Goal: Transaction & Acquisition: Purchase product/service

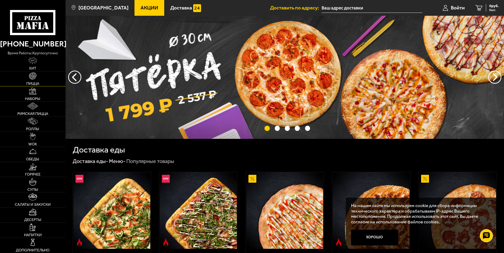
click at [30, 83] on span "Пицца" at bounding box center [32, 84] width 13 height 4
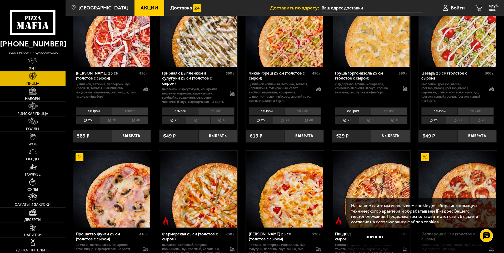
scroll to position [237, 0]
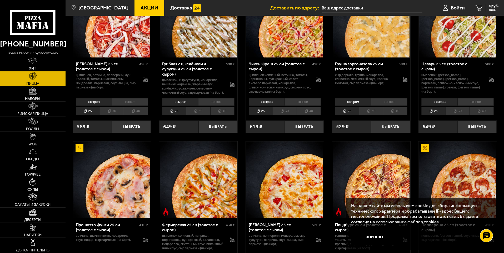
click at [461, 115] on li "30" at bounding box center [457, 111] width 24 height 8
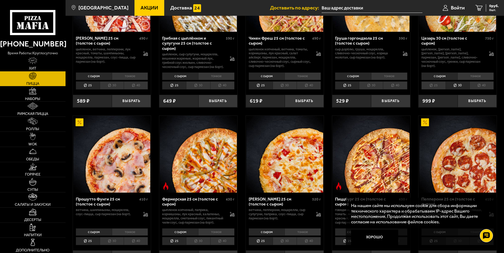
scroll to position [263, 0]
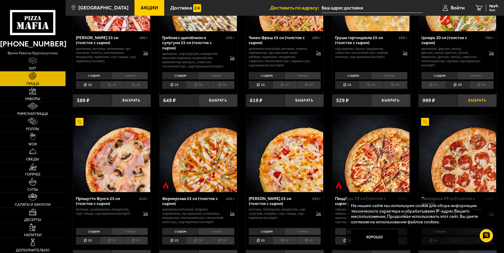
click at [471, 106] on button "Выбрать" at bounding box center [476, 100] width 39 height 13
click at [364, 235] on button "Хорошо" at bounding box center [374, 238] width 47 height 16
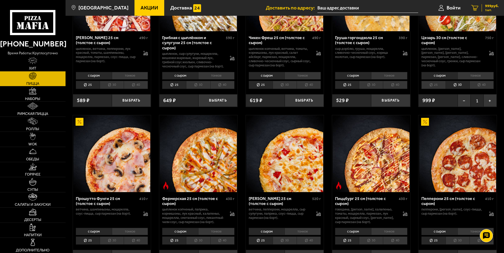
click at [474, 7] on icon "1" at bounding box center [474, 8] width 7 height 6
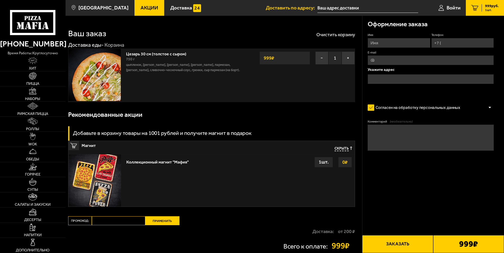
click at [376, 42] on input "Имя" at bounding box center [398, 43] width 62 height 10
type input "[PERSON_NAME]"
click at [443, 41] on input "Телефон" at bounding box center [462, 43] width 62 height 10
type input "[PHONE_NUMBER]"
click at [373, 80] on input "text" at bounding box center [430, 79] width 126 height 10
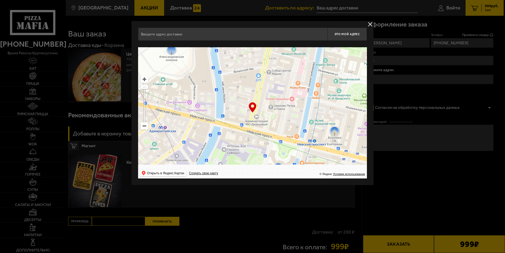
drag, startPoint x: 265, startPoint y: 139, endPoint x: 199, endPoint y: 81, distance: 87.2
click at [200, 85] on ymaps at bounding box center [252, 112] width 229 height 131
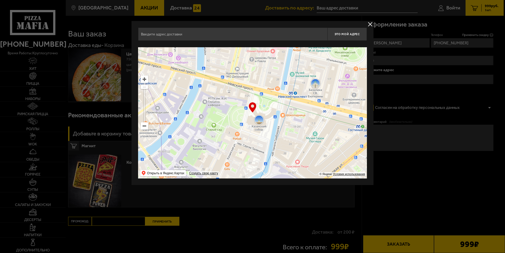
type input "[PERSON_NAME][STREET_ADDRESS]"
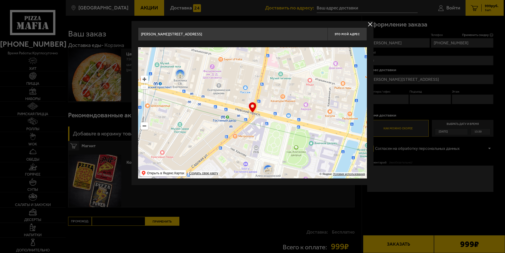
drag, startPoint x: 296, startPoint y: 155, endPoint x: 160, endPoint y: 146, distance: 135.5
click at [160, 146] on ymaps at bounding box center [252, 112] width 229 height 131
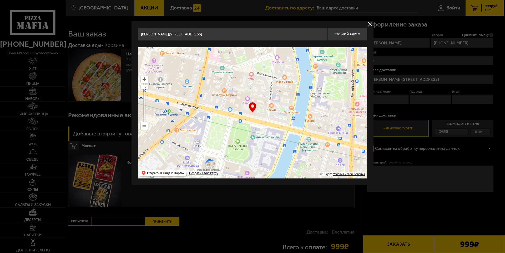
drag, startPoint x: 257, startPoint y: 151, endPoint x: 181, endPoint y: 144, distance: 76.6
click at [181, 144] on ymaps at bounding box center [252, 112] width 229 height 131
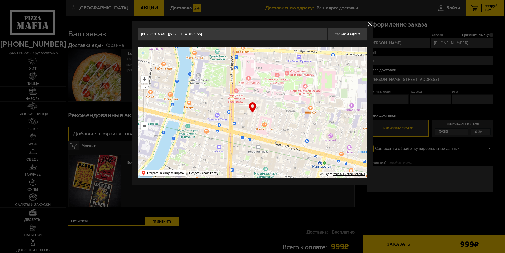
type input "[PERSON_NAME][STREET_ADDRESS]"
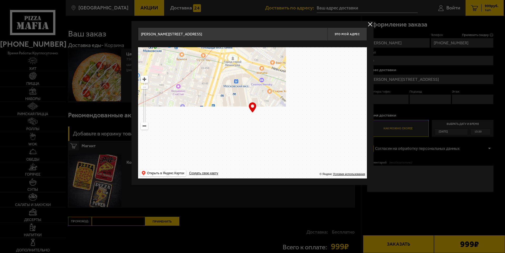
drag, startPoint x: 306, startPoint y: 170, endPoint x: 134, endPoint y: 55, distance: 207.5
click at [136, 54] on div "[PERSON_NAME][STREET_ADDRESS] Это мой адрес Найдите адрес перетащив карту … © Я…" at bounding box center [252, 103] width 242 height 164
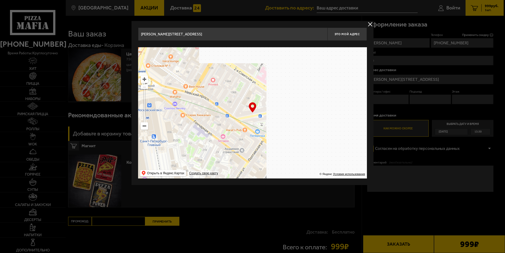
type input "[PERSON_NAME][STREET_ADDRESS]"
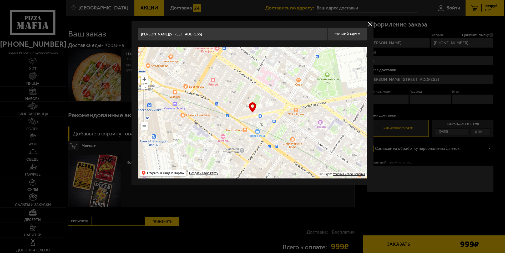
type input "[PERSON_NAME][STREET_ADDRESS]"
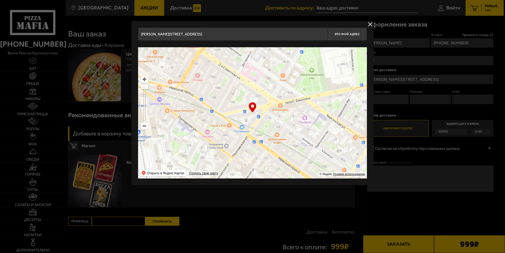
drag, startPoint x: 275, startPoint y: 144, endPoint x: 192, endPoint y: 117, distance: 87.4
click at [194, 121] on ymaps at bounding box center [252, 112] width 229 height 131
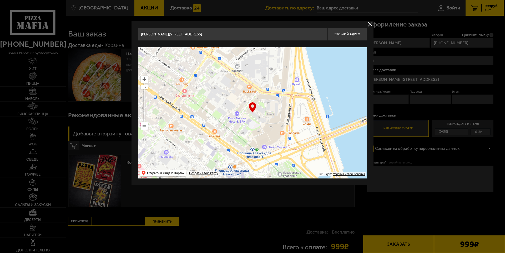
type input "[STREET_ADDRESS][PERSON_NAME]"
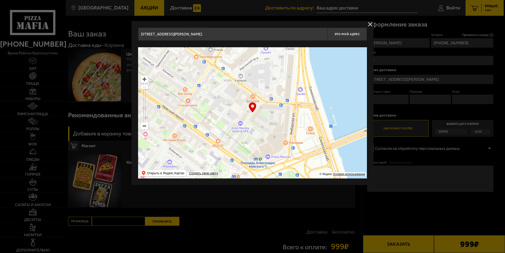
drag, startPoint x: 279, startPoint y: 110, endPoint x: 288, endPoint y: 157, distance: 48.4
click at [287, 156] on ymaps at bounding box center [252, 112] width 229 height 131
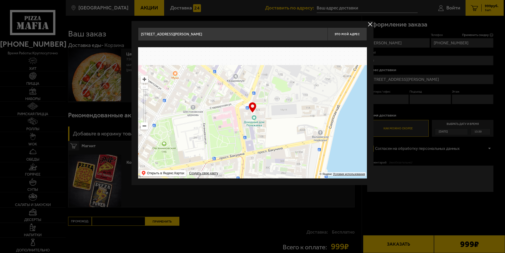
drag, startPoint x: 301, startPoint y: 126, endPoint x: 289, endPoint y: 165, distance: 41.0
click at [291, 161] on ymaps at bounding box center [252, 112] width 229 height 131
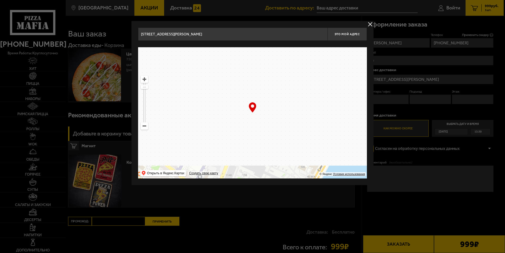
type input "[STREET_ADDRESS]"
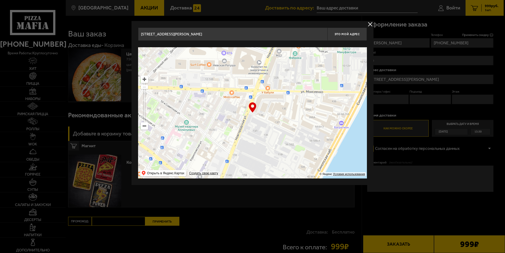
type input "[STREET_ADDRESS]"
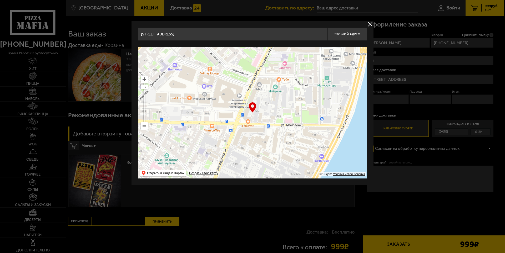
drag, startPoint x: 309, startPoint y: 118, endPoint x: 287, endPoint y: 165, distance: 52.2
click at [292, 155] on ymaps at bounding box center [252, 112] width 229 height 131
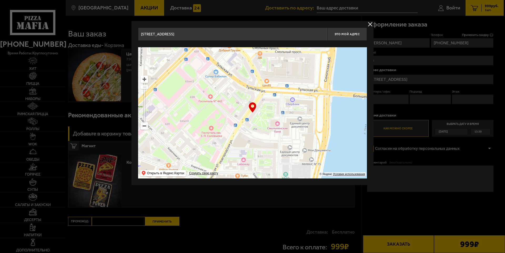
drag, startPoint x: 286, startPoint y: 119, endPoint x: 287, endPoint y: 111, distance: 8.2
click at [287, 113] on ymaps at bounding box center [252, 112] width 229 height 131
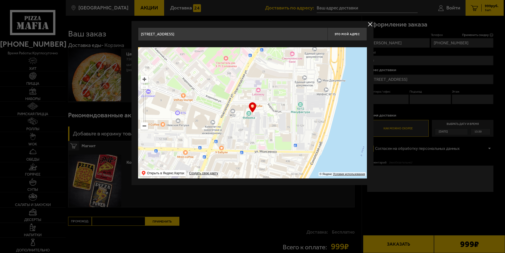
drag, startPoint x: 281, startPoint y: 129, endPoint x: 293, endPoint y: 77, distance: 54.1
click at [293, 77] on ymaps at bounding box center [252, 112] width 229 height 131
type input "[STREET_ADDRESS]"
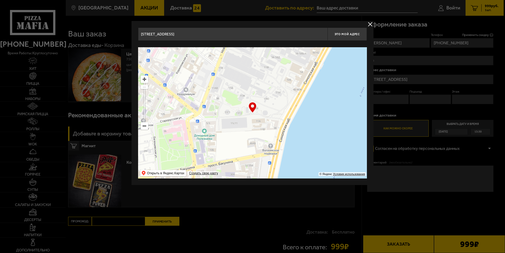
drag, startPoint x: 267, startPoint y: 124, endPoint x: 288, endPoint y: 70, distance: 57.1
click at [285, 85] on ymaps at bounding box center [252, 112] width 229 height 131
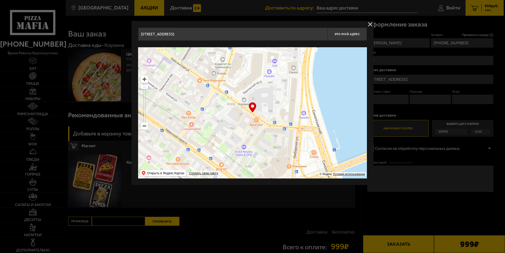
drag, startPoint x: 287, startPoint y: 151, endPoint x: 287, endPoint y: 94, distance: 56.8
click at [287, 102] on ymaps at bounding box center [252, 112] width 229 height 131
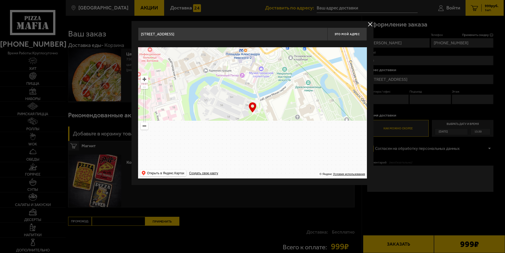
type input "[STREET_ADDRESS]"
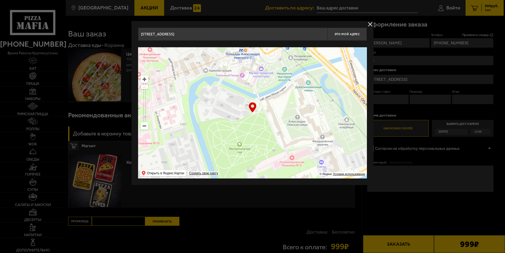
type input "[STREET_ADDRESS]"
drag, startPoint x: 311, startPoint y: 150, endPoint x: 299, endPoint y: 115, distance: 36.9
click at [306, 130] on ymaps at bounding box center [252, 112] width 229 height 131
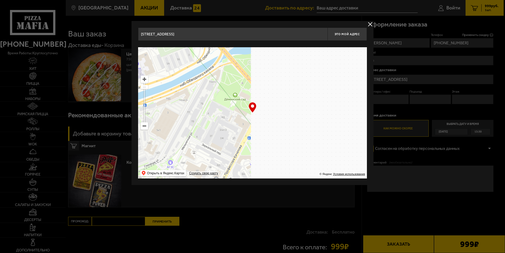
drag, startPoint x: 290, startPoint y: 129, endPoint x: 138, endPoint y: 153, distance: 153.8
click at [138, 153] on div "[STREET_ADDRESS] Это мой адрес Найдите адрес перетащив карту … © Яндекс Условия…" at bounding box center [252, 103] width 242 height 164
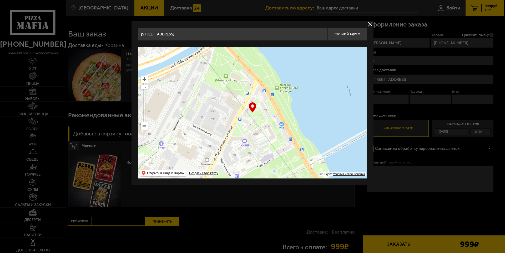
drag, startPoint x: 244, startPoint y: 162, endPoint x: 199, endPoint y: 97, distance: 78.9
click at [199, 97] on ymaps at bounding box center [252, 112] width 229 height 131
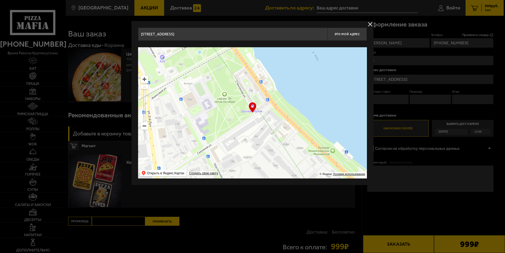
drag, startPoint x: 224, startPoint y: 129, endPoint x: 200, endPoint y: 88, distance: 47.1
click at [203, 92] on ymaps at bounding box center [252, 112] width 229 height 131
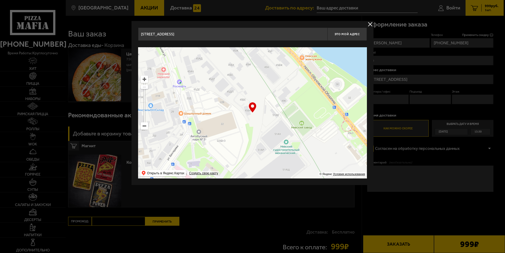
drag, startPoint x: 258, startPoint y: 150, endPoint x: 283, endPoint y: 108, distance: 48.6
click at [283, 108] on ymaps at bounding box center [252, 112] width 229 height 131
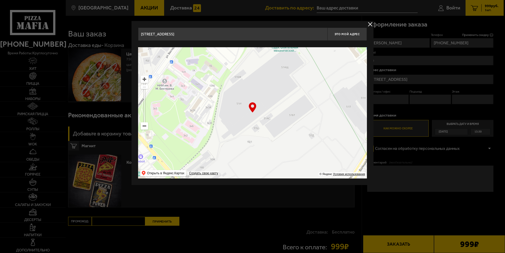
drag, startPoint x: 275, startPoint y: 140, endPoint x: 230, endPoint y: 75, distance: 79.5
click at [232, 82] on ymaps at bounding box center [252, 112] width 229 height 131
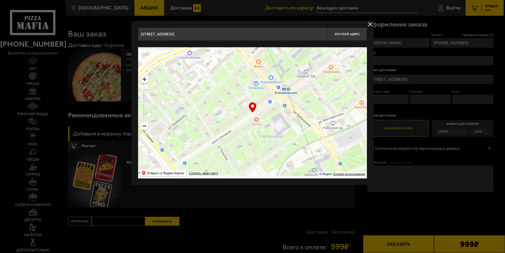
drag, startPoint x: 305, startPoint y: 135, endPoint x: 194, endPoint y: 75, distance: 126.6
click at [210, 76] on ymaps at bounding box center [252, 112] width 229 height 131
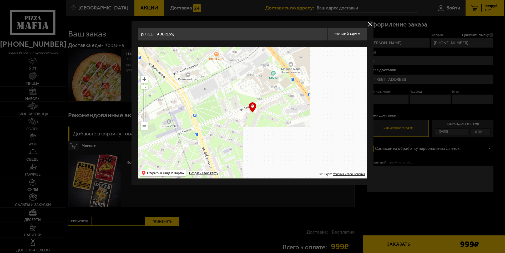
type input "[STREET_ADDRESS]"
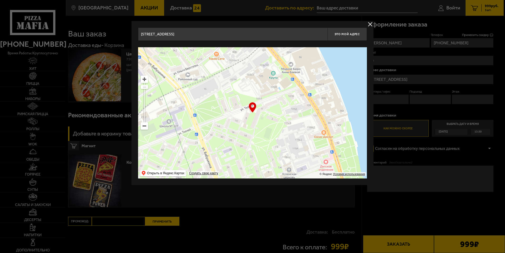
type input "[STREET_ADDRESS]"
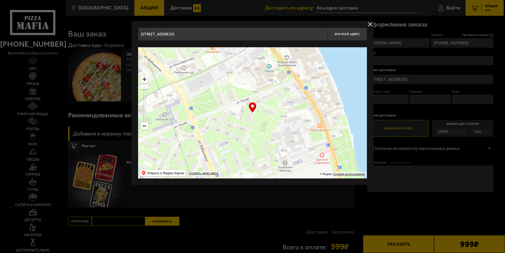
drag, startPoint x: 259, startPoint y: 133, endPoint x: 197, endPoint y: 83, distance: 79.3
click at [202, 84] on ymaps at bounding box center [252, 112] width 229 height 131
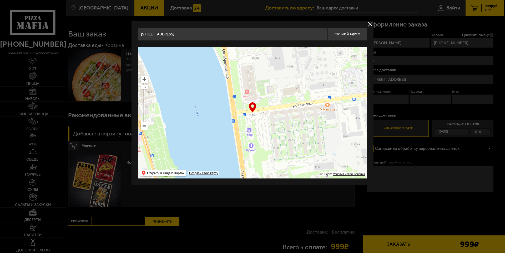
drag, startPoint x: 331, startPoint y: 119, endPoint x: 281, endPoint y: 178, distance: 77.1
click at [281, 178] on ymaps at bounding box center [252, 112] width 229 height 131
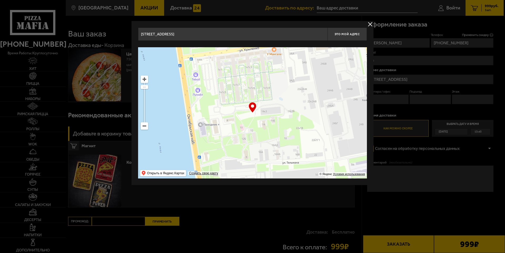
drag, startPoint x: 302, startPoint y: 138, endPoint x: 221, endPoint y: 42, distance: 125.4
click at [222, 48] on ymaps at bounding box center [252, 112] width 229 height 131
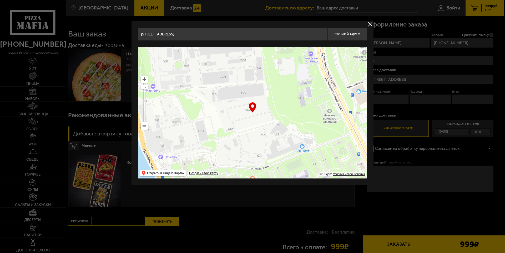
type input "[STREET_ADDRESS]"
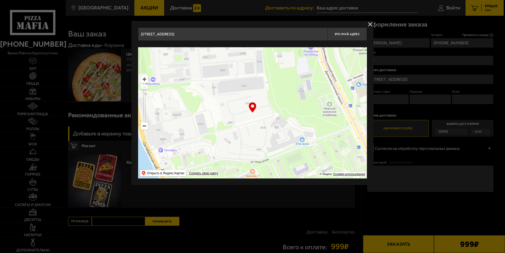
drag, startPoint x: 260, startPoint y: 97, endPoint x: 260, endPoint y: 63, distance: 33.9
click at [260, 88] on ymaps at bounding box center [252, 112] width 229 height 131
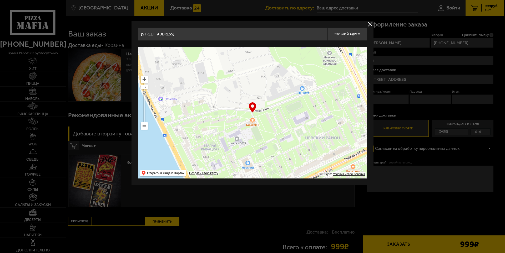
drag, startPoint x: 274, startPoint y: 149, endPoint x: 266, endPoint y: 110, distance: 39.3
click at [266, 110] on ymaps at bounding box center [252, 112] width 229 height 131
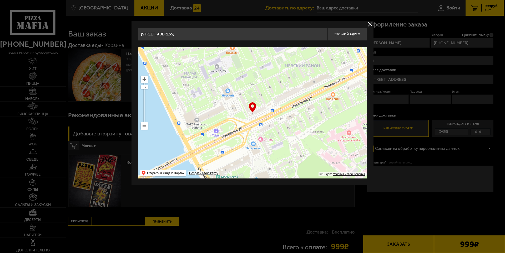
type input "[STREET_ADDRESS]"
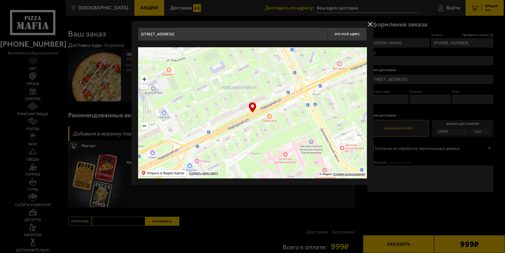
drag, startPoint x: 318, startPoint y: 149, endPoint x: 252, endPoint y: 171, distance: 70.3
click at [252, 171] on ymaps at bounding box center [252, 112] width 229 height 131
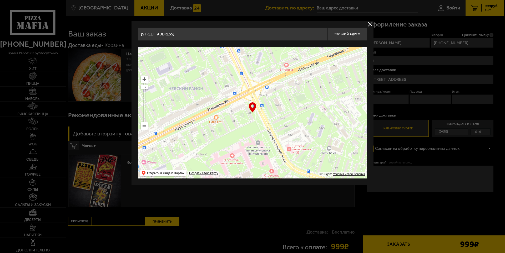
drag, startPoint x: 340, startPoint y: 155, endPoint x: 299, endPoint y: 145, distance: 42.7
click at [299, 145] on ymaps at bounding box center [252, 112] width 229 height 131
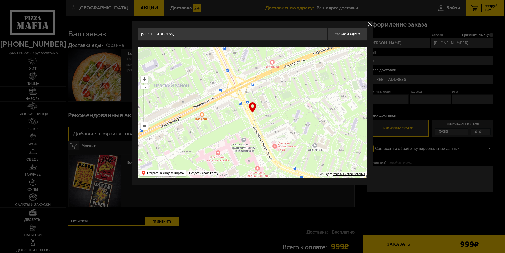
click at [306, 130] on ymaps at bounding box center [252, 112] width 229 height 131
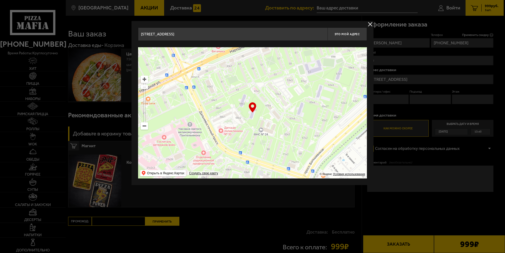
drag, startPoint x: 329, startPoint y: 148, endPoint x: 275, endPoint y: 132, distance: 56.1
click at [275, 132] on ymaps at bounding box center [252, 112] width 229 height 131
type input "[STREET_ADDRESS]"
click at [253, 110] on div "… © Яндекс Условия использования Открыть в Яндекс.Картах Создать свою карту" at bounding box center [252, 112] width 229 height 131
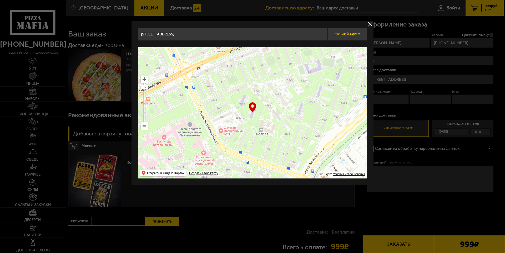
click at [348, 31] on button "Это мой адрес" at bounding box center [346, 34] width 39 height 13
type input "[STREET_ADDRESS]"
